Goal: Task Accomplishment & Management: Manage account settings

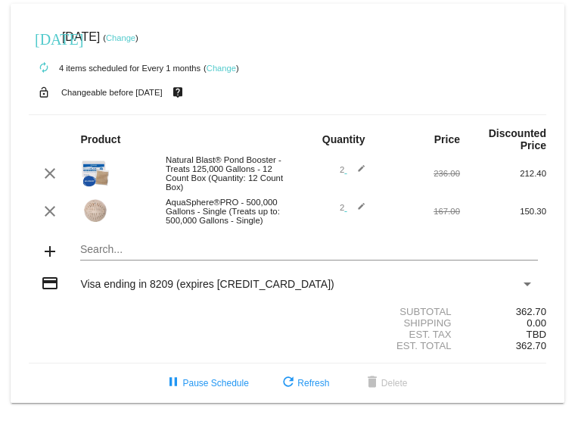
click at [220, 67] on link "Change" at bounding box center [222, 68] width 30 height 9
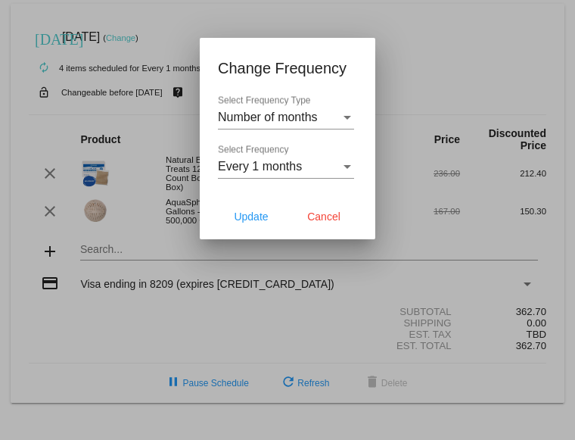
click at [296, 174] on div "Every 1 months Select Frequency" at bounding box center [286, 161] width 136 height 34
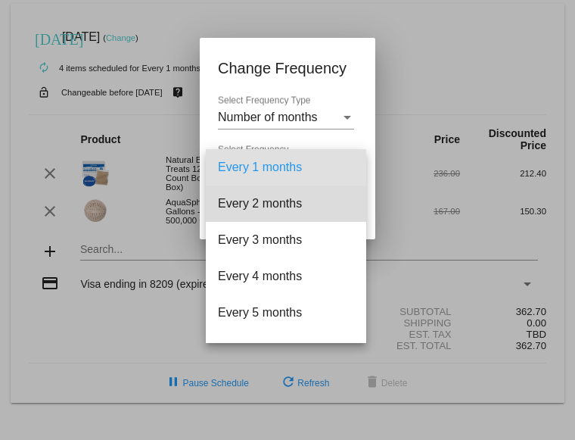
click at [290, 216] on span "Every 2 months" at bounding box center [286, 203] width 136 height 36
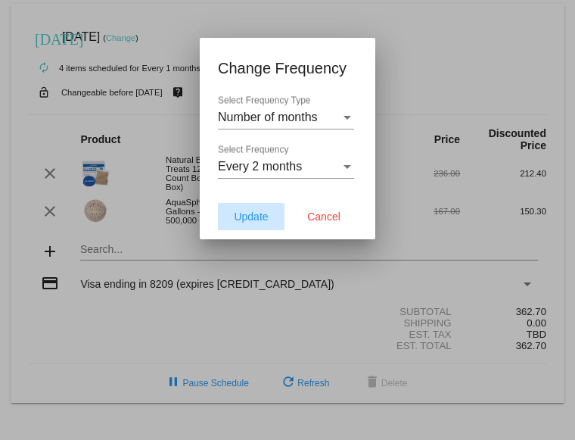
click at [256, 216] on span "Update" at bounding box center [251, 216] width 34 height 12
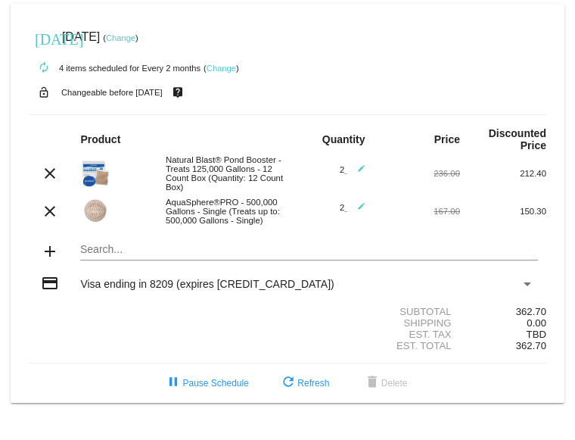
click at [135, 38] on link "Change" at bounding box center [121, 37] width 30 height 9
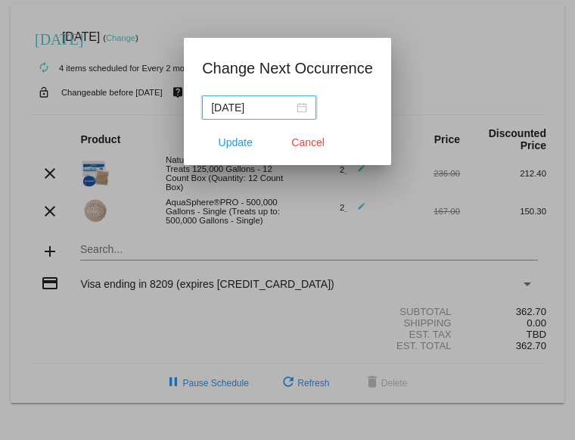
click at [288, 107] on div "[DATE]" at bounding box center [259, 107] width 96 height 17
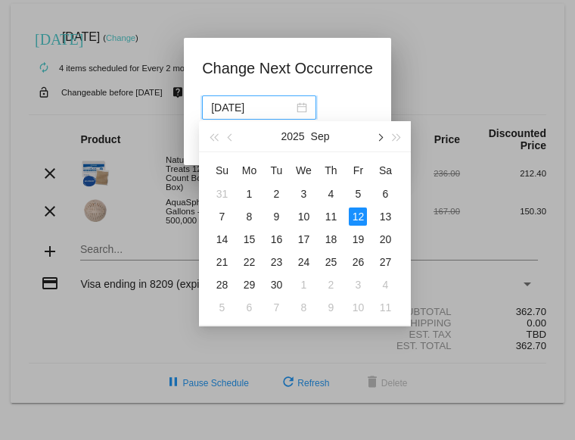
click at [381, 140] on button "button" at bounding box center [379, 136] width 17 height 30
click at [228, 232] on div "12" at bounding box center [222, 239] width 18 height 18
type input "[DATE]"
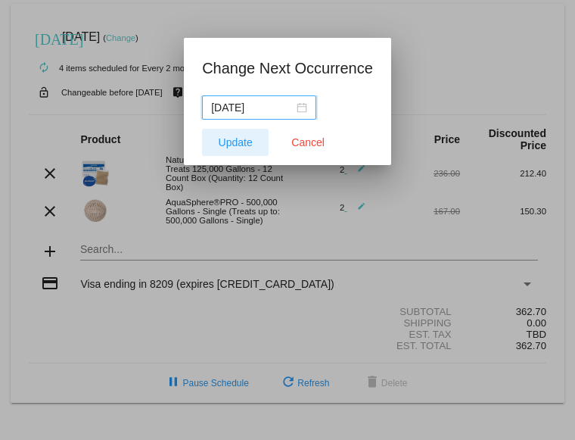
click at [236, 144] on span "Update" at bounding box center [236, 142] width 34 height 12
